Goal: Information Seeking & Learning: Learn about a topic

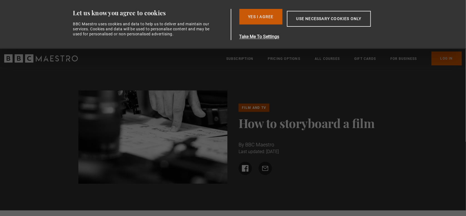
click at [259, 13] on button "Yes I Agree" at bounding box center [261, 17] width 43 height 16
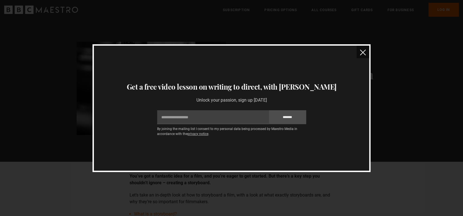
click at [366, 54] on button "close" at bounding box center [362, 52] width 13 height 13
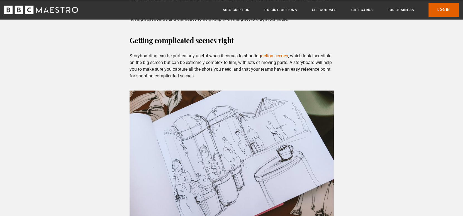
scroll to position [685, 0]
